Goal: Task Accomplishment & Management: Use online tool/utility

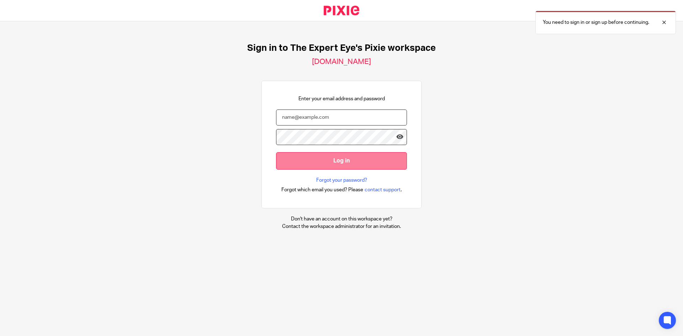
type input "[PERSON_NAME][EMAIL_ADDRESS][DOMAIN_NAME]"
click at [335, 163] on input "Log in" at bounding box center [341, 160] width 131 height 17
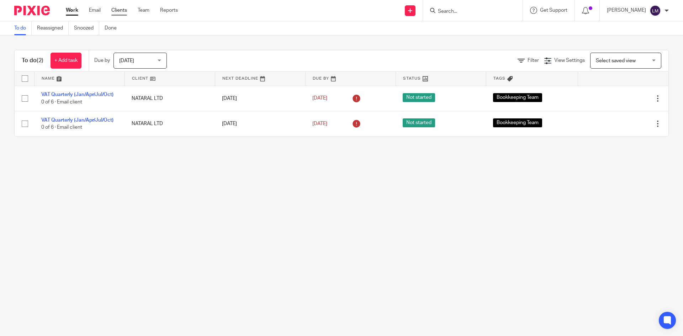
click at [123, 12] on link "Clients" at bounding box center [119, 10] width 16 height 7
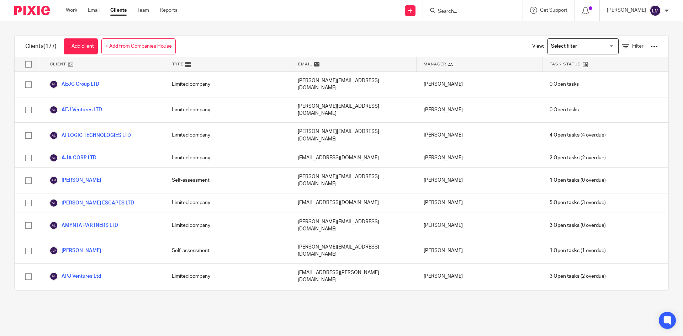
click at [666, 12] on div at bounding box center [667, 11] width 4 height 4
click at [408, 9] on icon at bounding box center [410, 11] width 4 height 4
click at [568, 9] on div "Get Support Contact via email Check our documentation Access the academy View r…" at bounding box center [549, 10] width 52 height 21
click at [69, 10] on link "Work" at bounding box center [71, 10] width 11 height 7
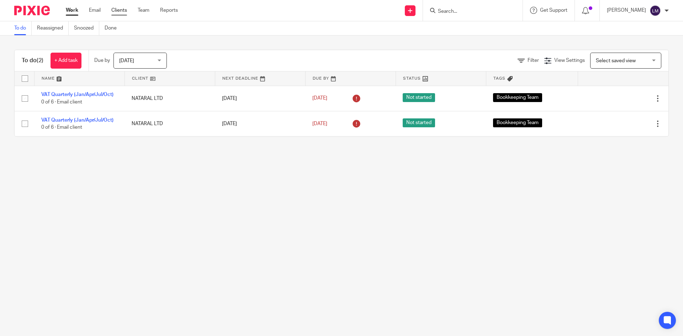
click at [121, 9] on link "Clients" at bounding box center [119, 10] width 16 height 7
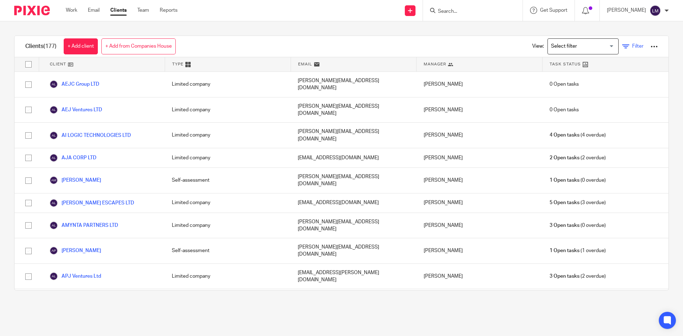
click at [632, 47] on span "Filter" at bounding box center [637, 46] width 11 height 5
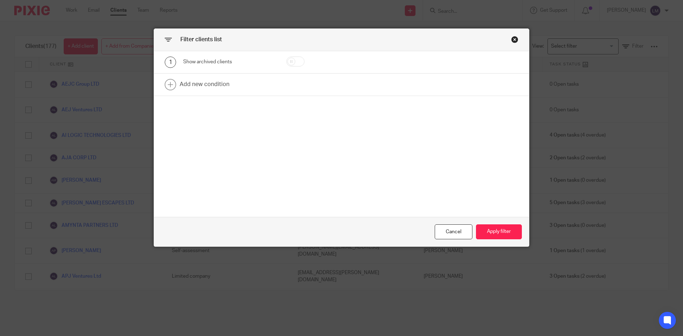
click at [512, 38] on div "Close this dialog window" at bounding box center [514, 39] width 7 height 7
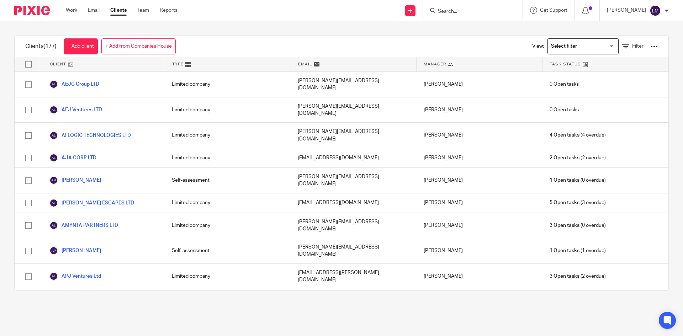
click at [651, 44] on div at bounding box center [654, 46] width 7 height 7
click at [599, 44] on input "Search for option" at bounding box center [582, 46] width 66 height 12
click at [476, 43] on div "Clients (177) + Add client + Add from Companies House View: Loading... Limited …" at bounding box center [342, 46] width 654 height 21
click at [601, 46] on input "Search for option" at bounding box center [582, 46] width 66 height 12
click at [622, 45] on icon at bounding box center [625, 46] width 7 height 7
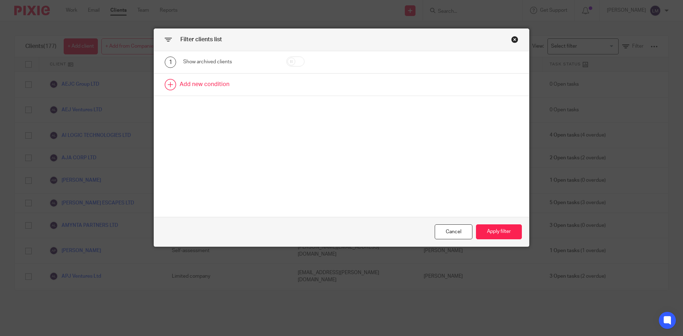
click at [169, 84] on link at bounding box center [341, 85] width 375 height 22
click at [264, 86] on div "Field" at bounding box center [229, 87] width 92 height 16
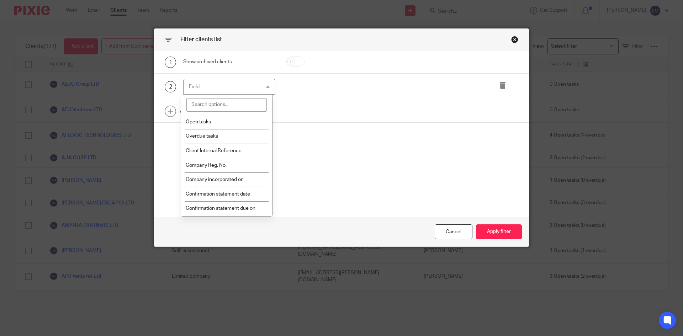
scroll to position [71, 0]
click at [241, 195] on span "Confirmation statement due on" at bounding box center [221, 195] width 70 height 5
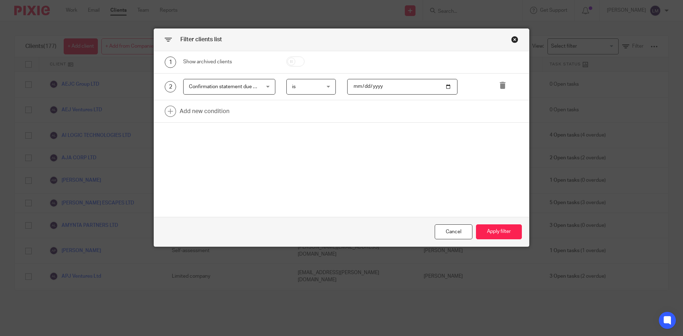
click at [265, 86] on div "Confirmation statement due on Confirmation statement due on" at bounding box center [229, 87] width 92 height 16
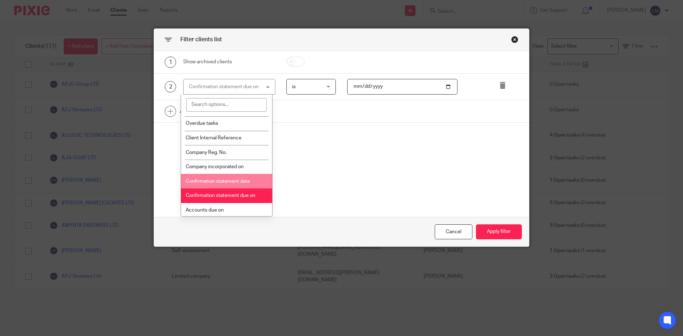
click at [247, 181] on span "Confirmation statement date" at bounding box center [218, 181] width 64 height 5
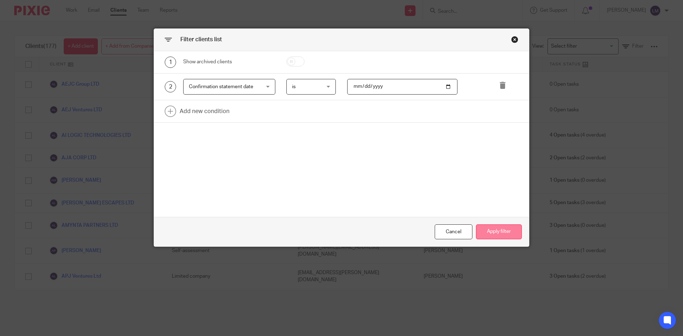
click at [501, 237] on button "Apply filter" at bounding box center [499, 231] width 46 height 15
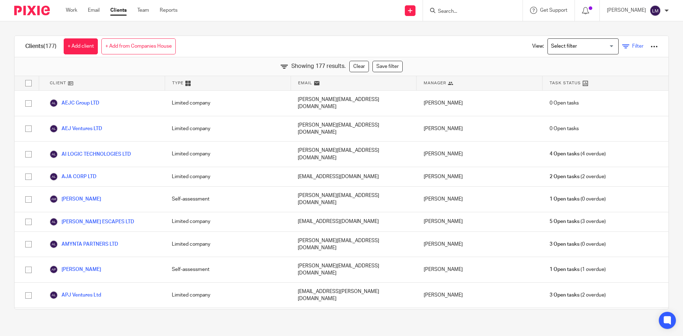
click at [622, 49] on icon at bounding box center [625, 46] width 7 height 7
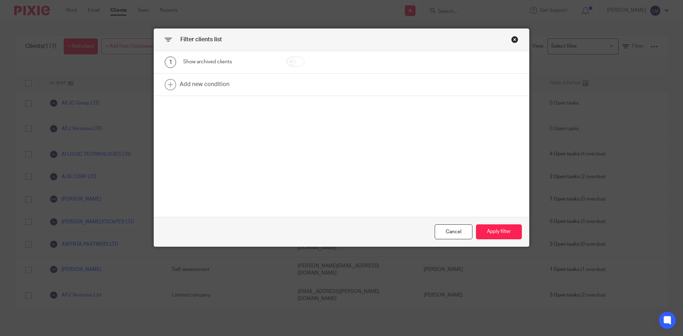
click at [513, 37] on div "Close this dialog window" at bounding box center [514, 39] width 7 height 7
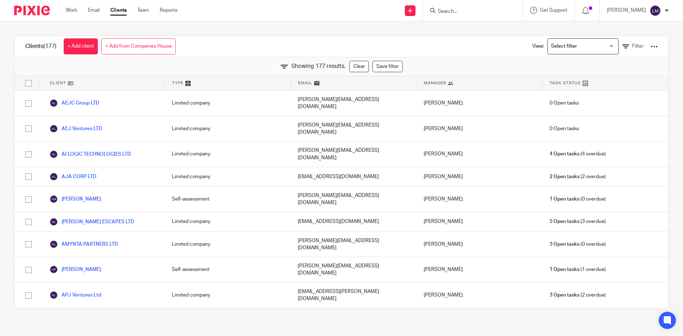
click at [651, 48] on div at bounding box center [654, 46] width 7 height 7
click at [574, 43] on input "Search for option" at bounding box center [582, 46] width 66 height 12
click at [451, 66] on div "Showing 177 results. Clear Save filter" at bounding box center [342, 66] width 654 height 19
click at [622, 46] on icon at bounding box center [625, 46] width 7 height 7
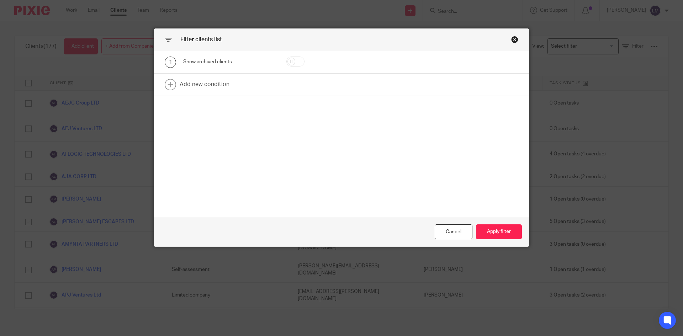
drag, startPoint x: 511, startPoint y: 40, endPoint x: 560, endPoint y: 38, distance: 49.1
click at [516, 39] on div "Filter clients list 1 Show archived clients Add new condition Cancel Apply filt…" at bounding box center [342, 137] width 376 height 218
click at [512, 41] on div "Close this dialog window" at bounding box center [514, 39] width 7 height 7
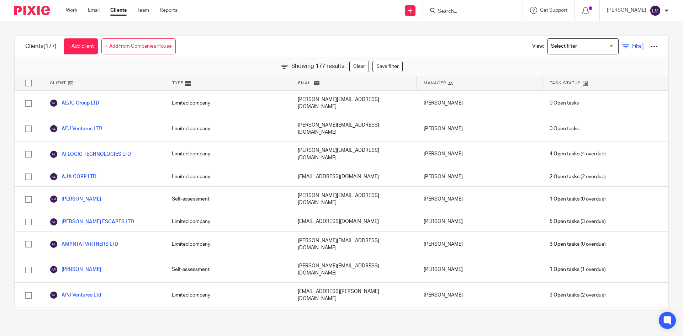
click at [632, 49] on span "Filter" at bounding box center [637, 46] width 11 height 5
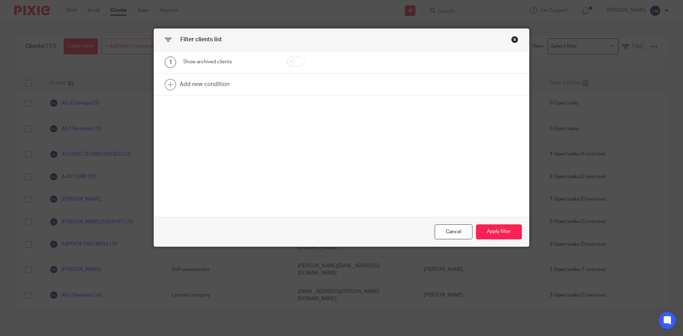
drag, startPoint x: 514, startPoint y: 40, endPoint x: 595, endPoint y: 38, distance: 80.4
click at [516, 39] on div "Filter clients list 1 Show archived clients Add new condition Cancel Apply filt…" at bounding box center [342, 137] width 376 height 218
click at [511, 39] on div "Close this dialog window" at bounding box center [514, 39] width 7 height 7
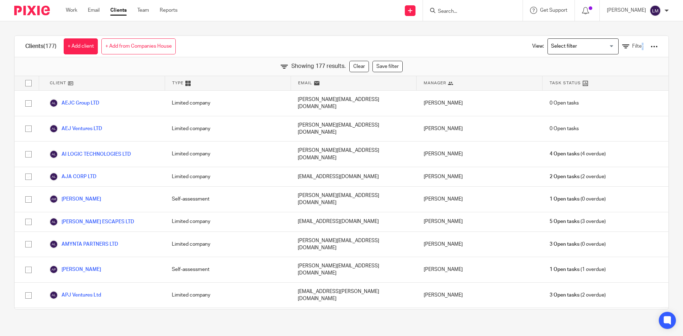
click at [651, 46] on div at bounding box center [654, 46] width 7 height 7
click at [632, 46] on span "Filter" at bounding box center [637, 46] width 11 height 5
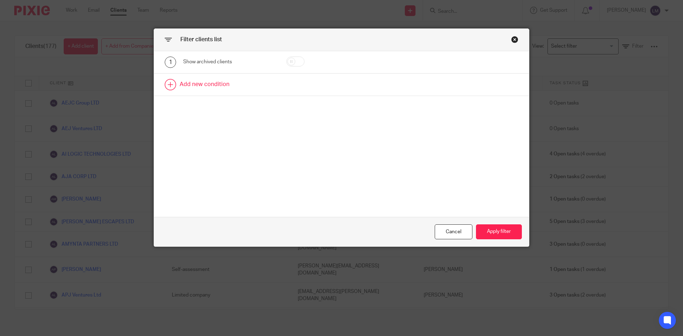
click at [206, 83] on link at bounding box center [341, 85] width 375 height 22
click at [261, 86] on div "Field" at bounding box center [229, 87] width 92 height 16
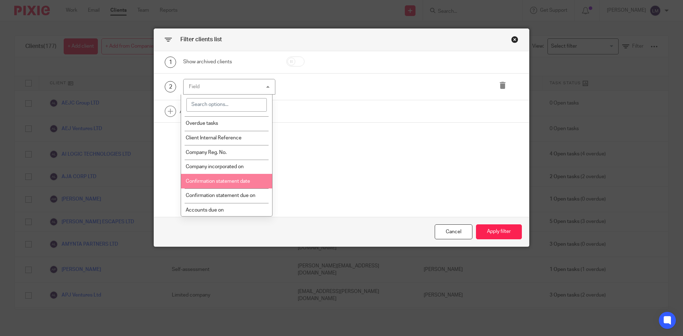
click at [236, 180] on span "Confirmation statement date" at bounding box center [218, 181] width 64 height 5
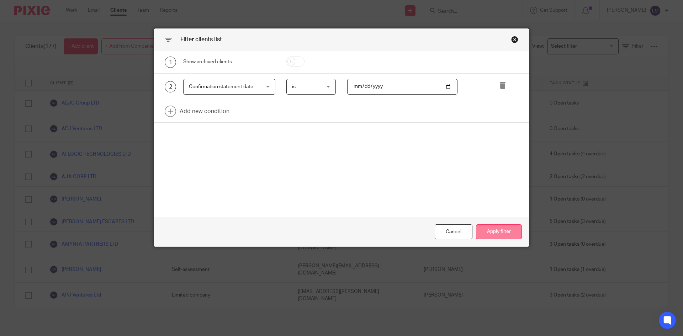
click at [503, 232] on button "Apply filter" at bounding box center [499, 231] width 46 height 15
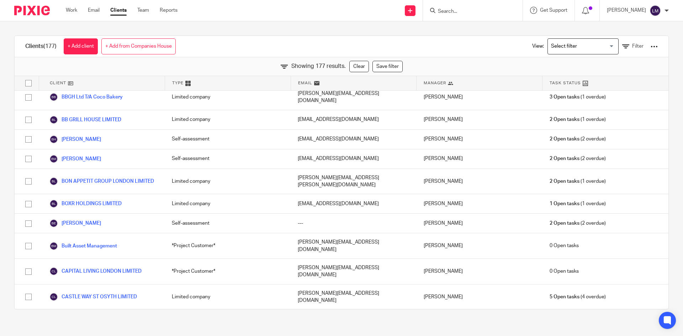
scroll to position [320, 0]
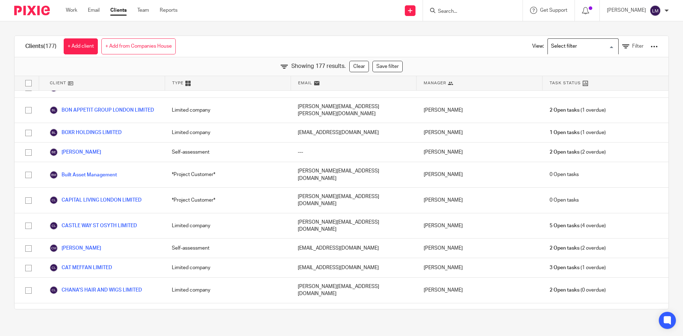
click at [564, 45] on input "Search for option" at bounding box center [582, 46] width 66 height 12
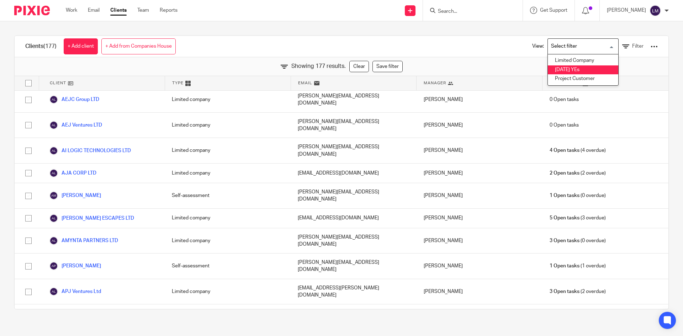
scroll to position [0, 0]
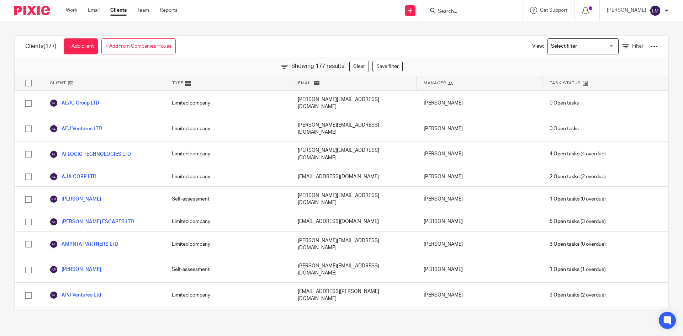
click at [651, 46] on div at bounding box center [654, 46] width 7 height 7
click at [70, 9] on link "Work" at bounding box center [71, 10] width 11 height 7
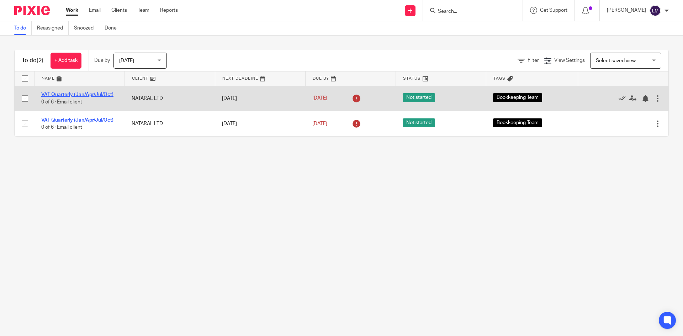
click at [101, 92] on link "VAT Quarterly (Jan/Apr/Jul/Oct)" at bounding box center [77, 94] width 72 height 5
